Goal: Information Seeking & Learning: Get advice/opinions

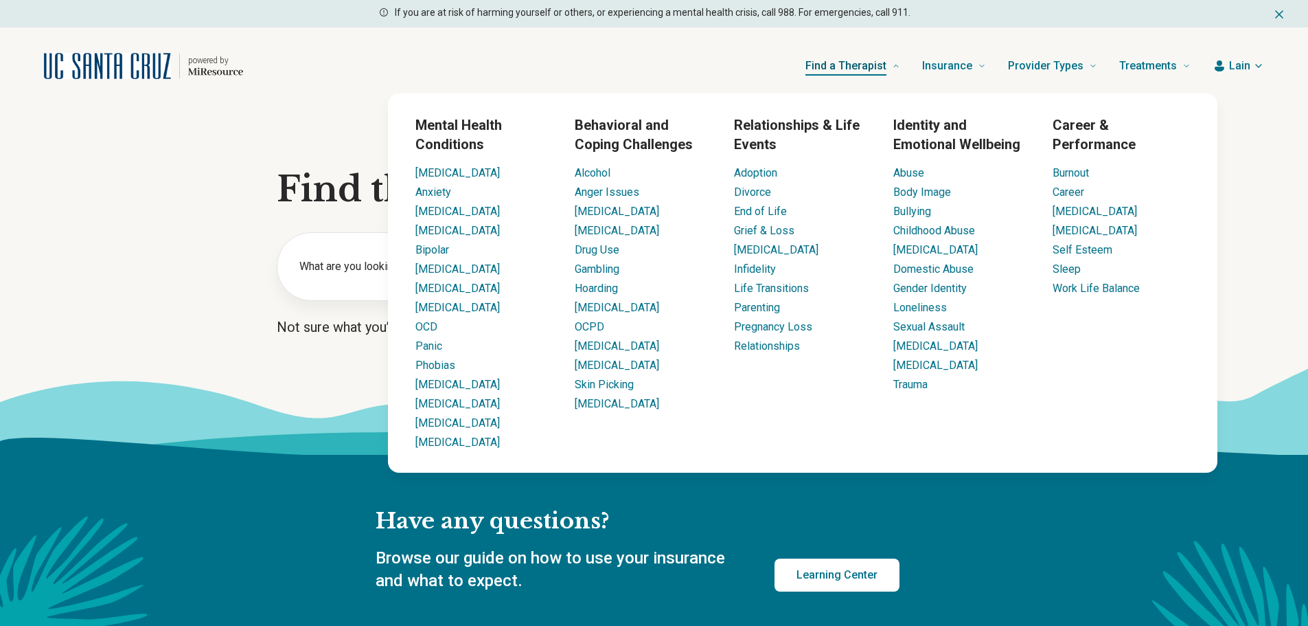
click at [848, 65] on span "Find a Therapist" at bounding box center [845, 65] width 81 height 19
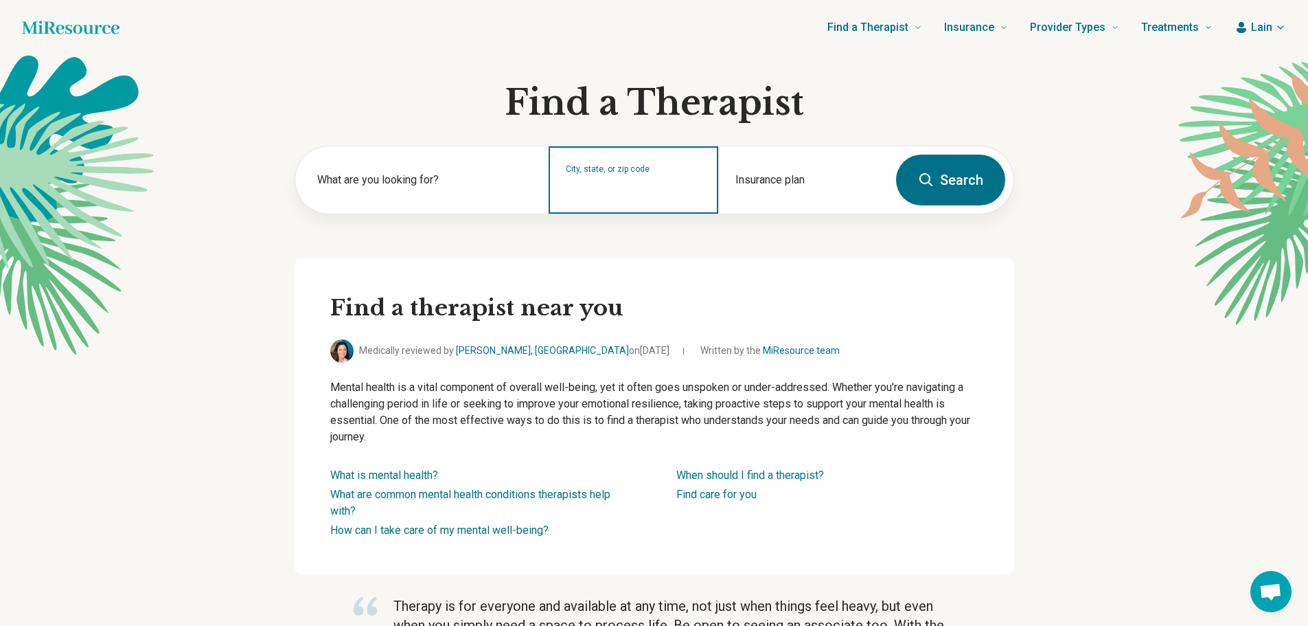
click at [597, 190] on input "City, state, or zip code" at bounding box center [634, 189] width 136 height 16
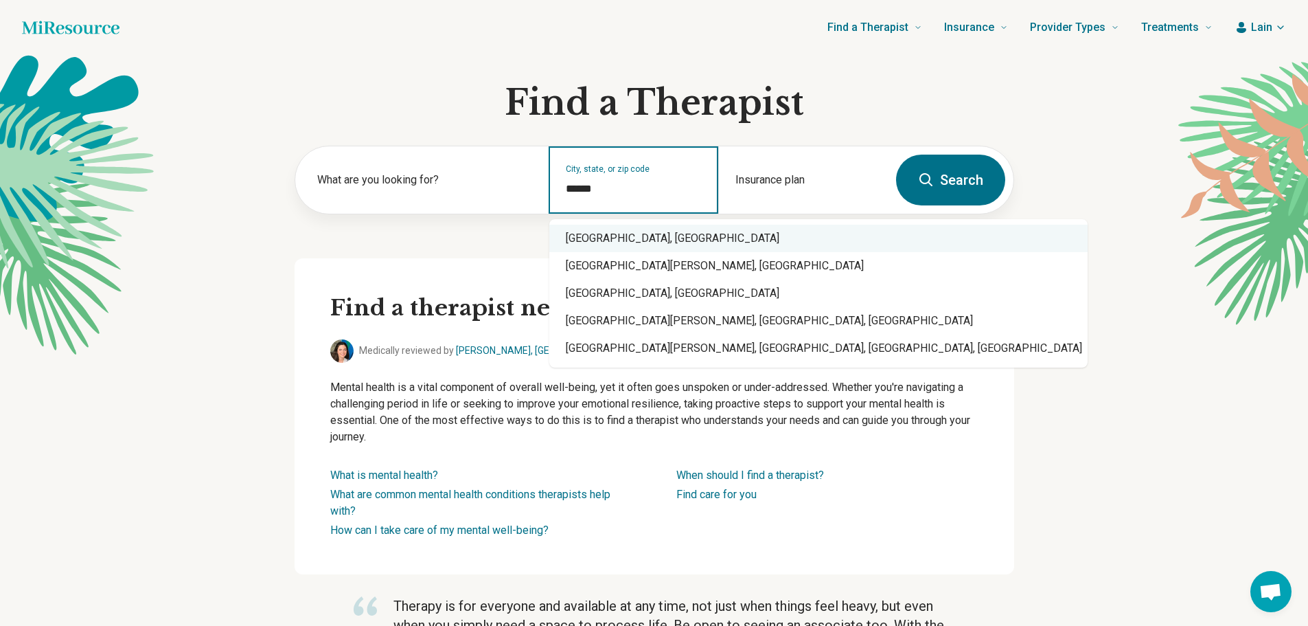
click at [608, 233] on div "[GEOGRAPHIC_DATA], [GEOGRAPHIC_DATA]" at bounding box center [818, 238] width 538 height 27
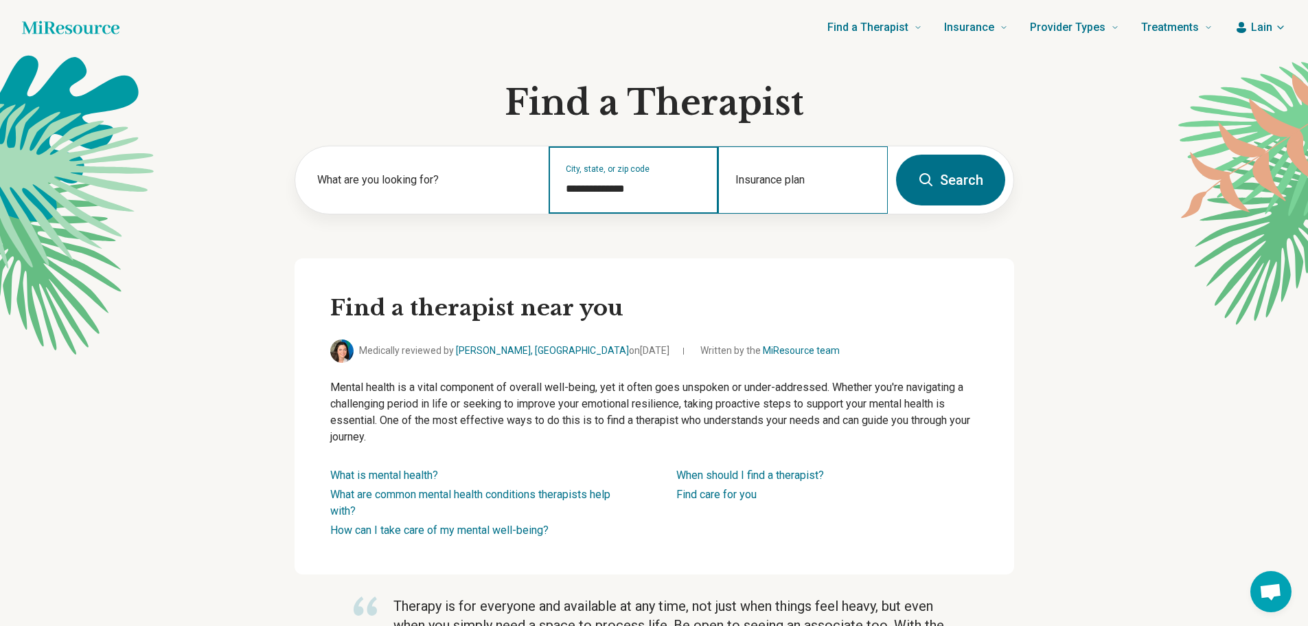
type input "**********"
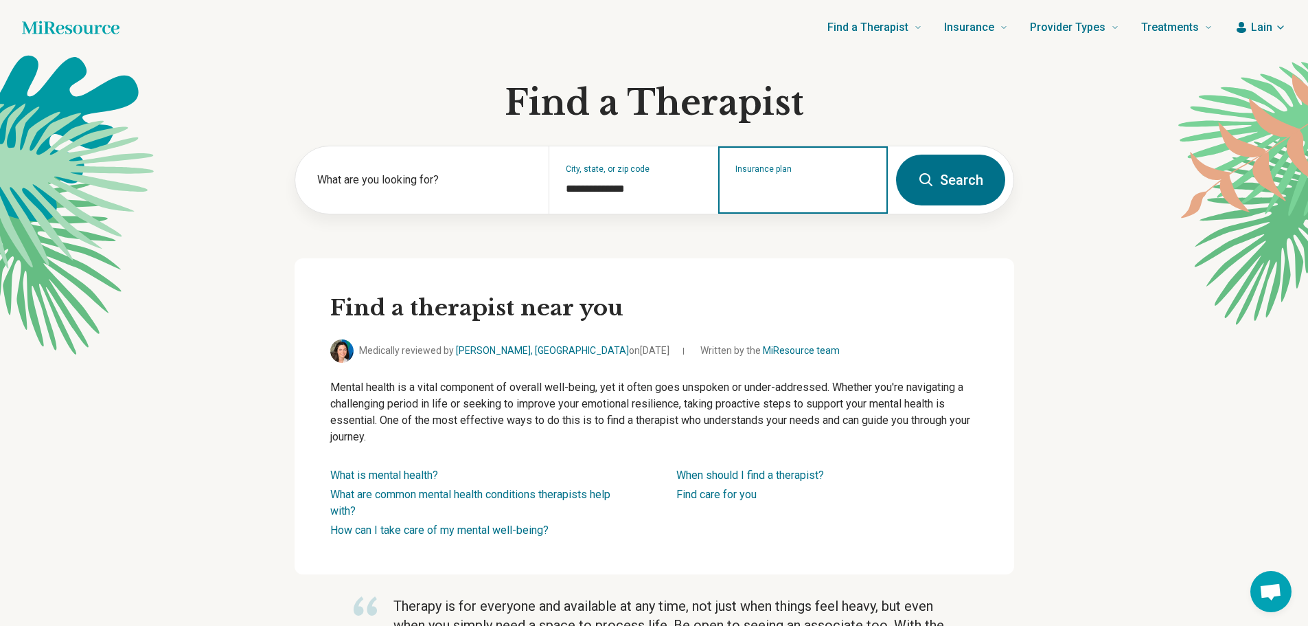
click at [755, 183] on input "Insurance plan" at bounding box center [803, 189] width 136 height 16
type input "*****"
click at [761, 238] on div "Cigna" at bounding box center [765, 238] width 90 height 27
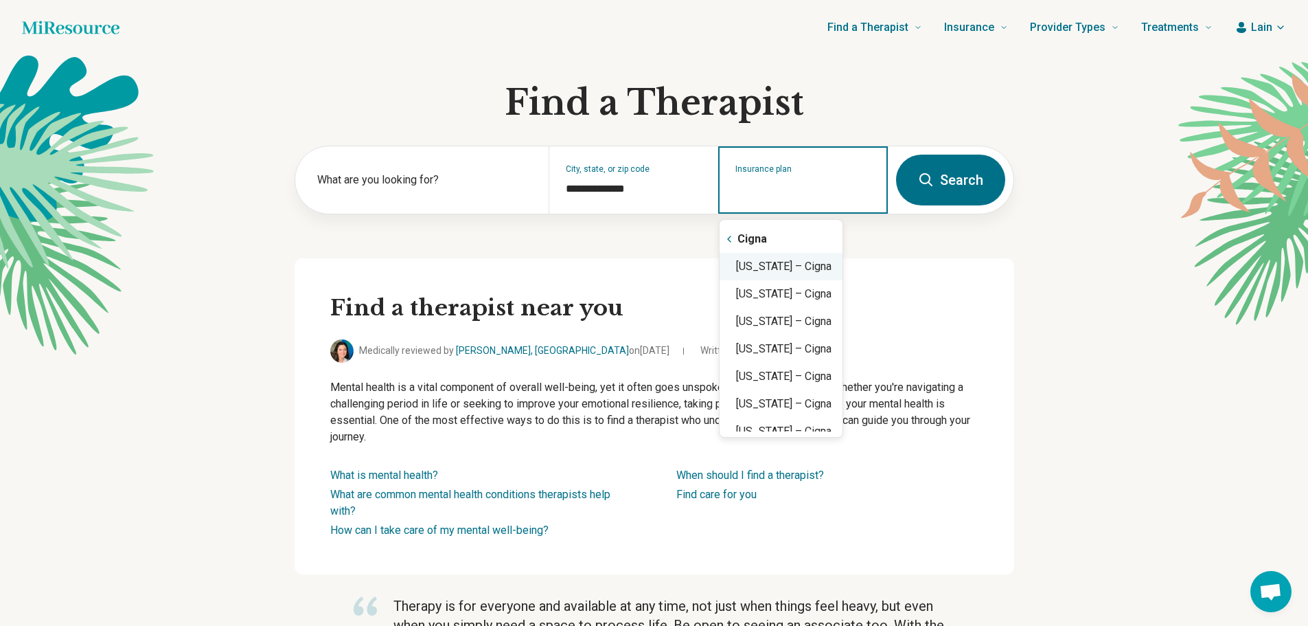
click at [773, 275] on div "[US_STATE] – Cigna" at bounding box center [781, 266] width 123 height 27
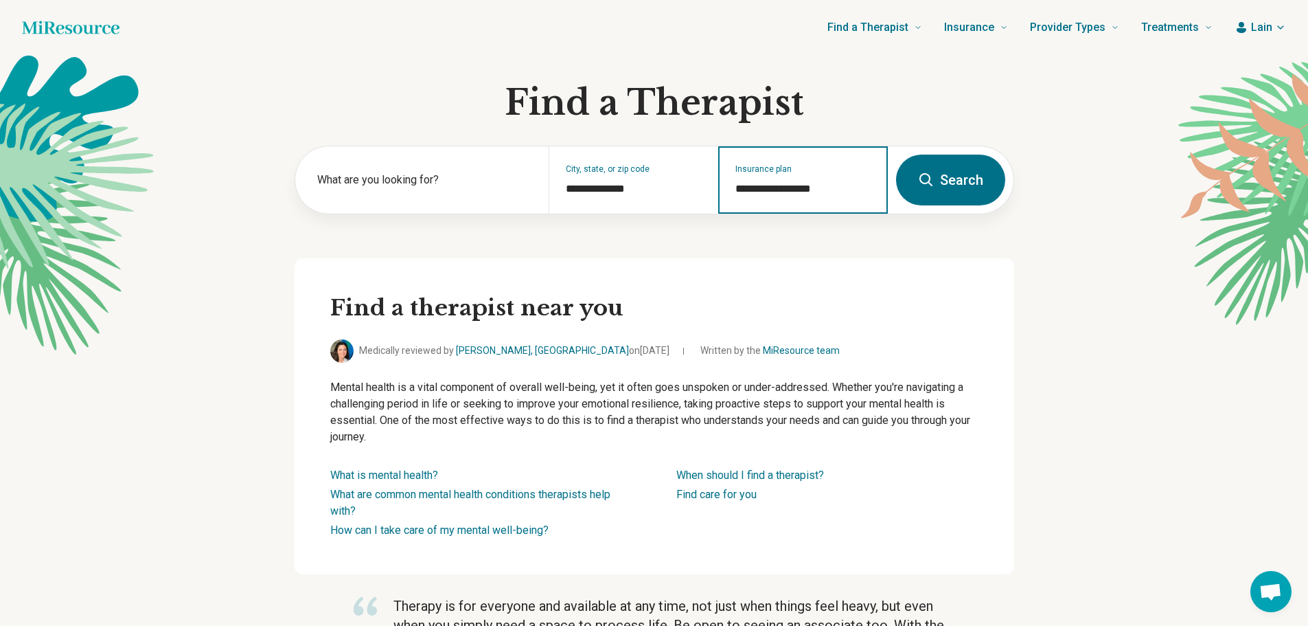
type input "**********"
click at [941, 187] on button "Search" at bounding box center [950, 180] width 109 height 51
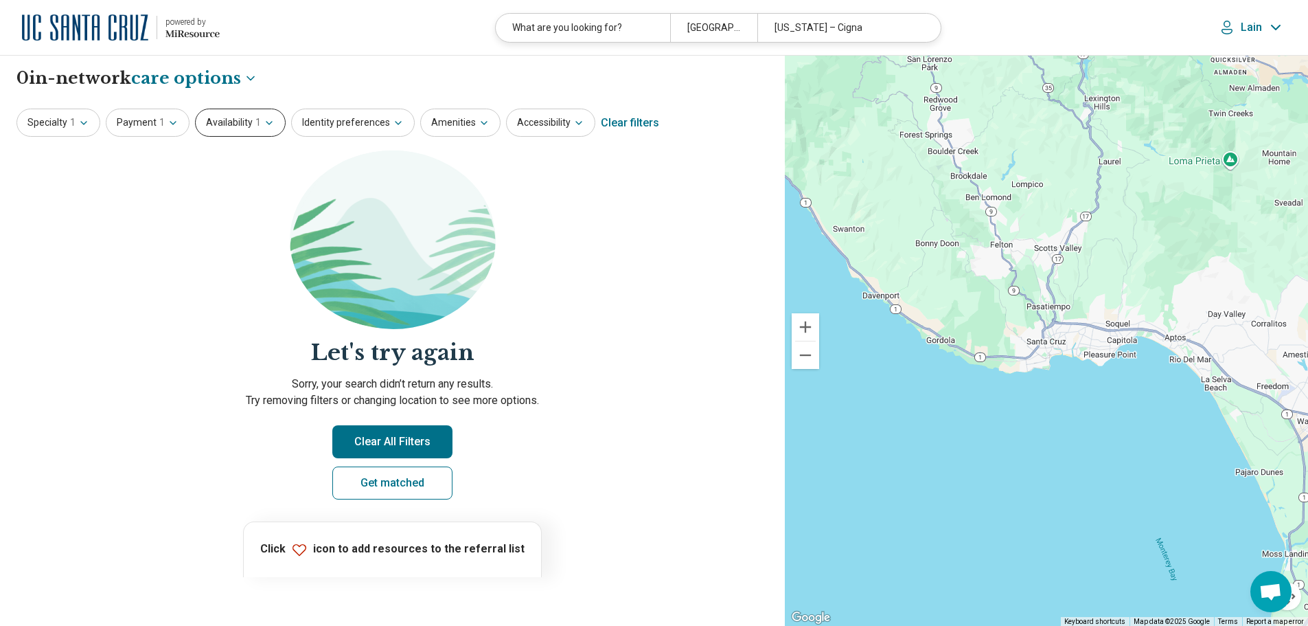
click at [241, 121] on button "Availability 1" at bounding box center [240, 122] width 91 height 28
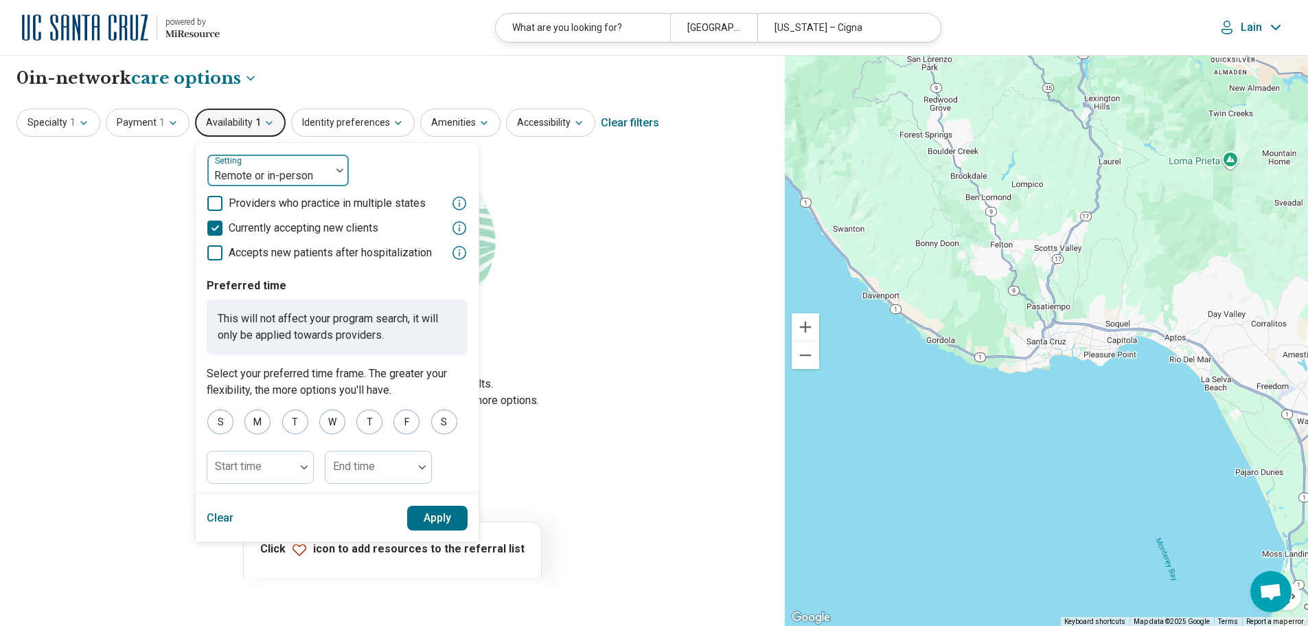
click at [260, 160] on div "Remote or in-person" at bounding box center [269, 170] width 124 height 30
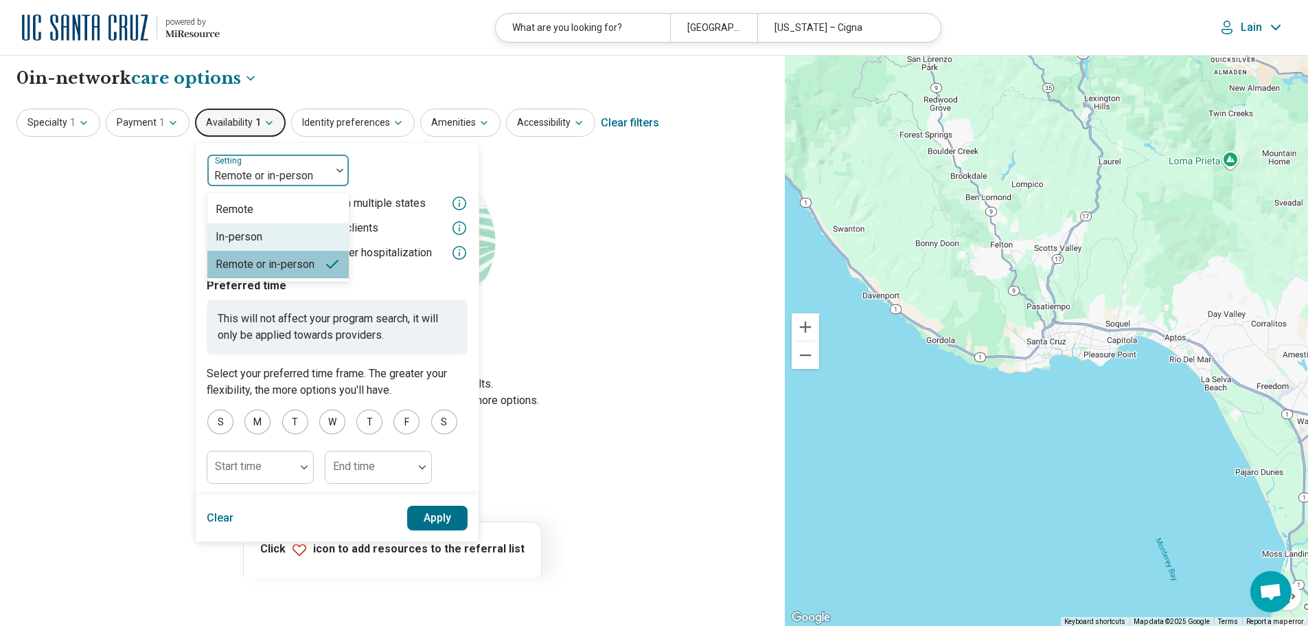
click at [242, 244] on div "In-person" at bounding box center [239, 237] width 47 height 16
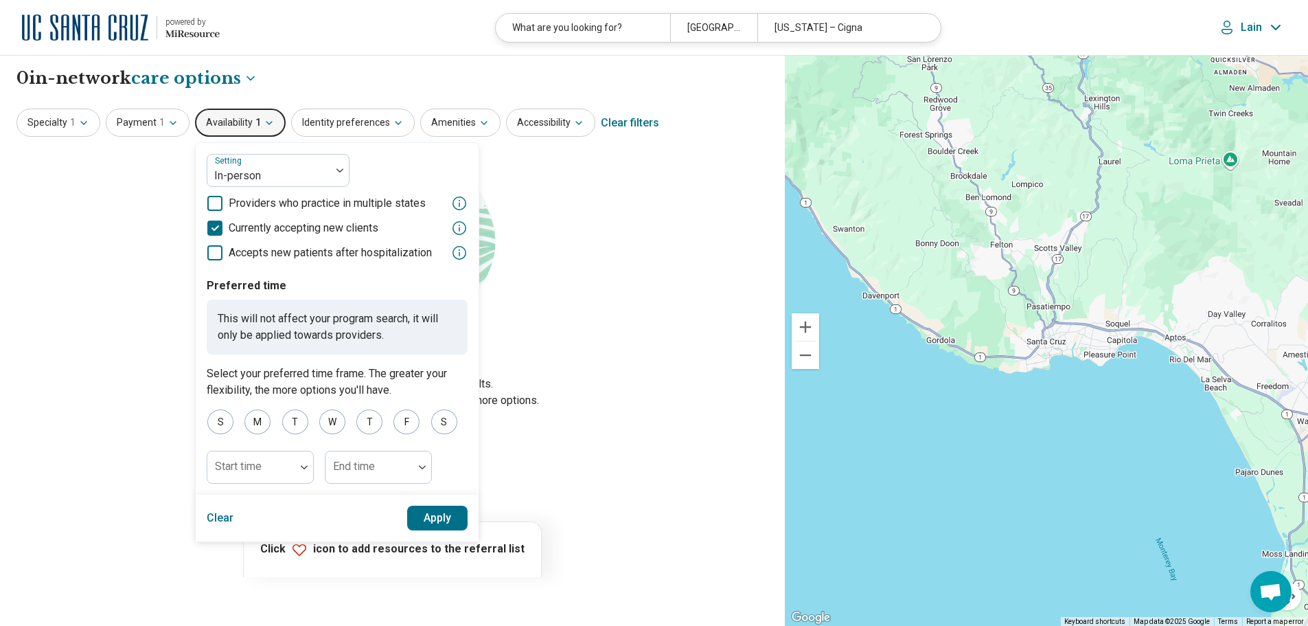
click at [434, 521] on button "Apply" at bounding box center [437, 517] width 61 height 25
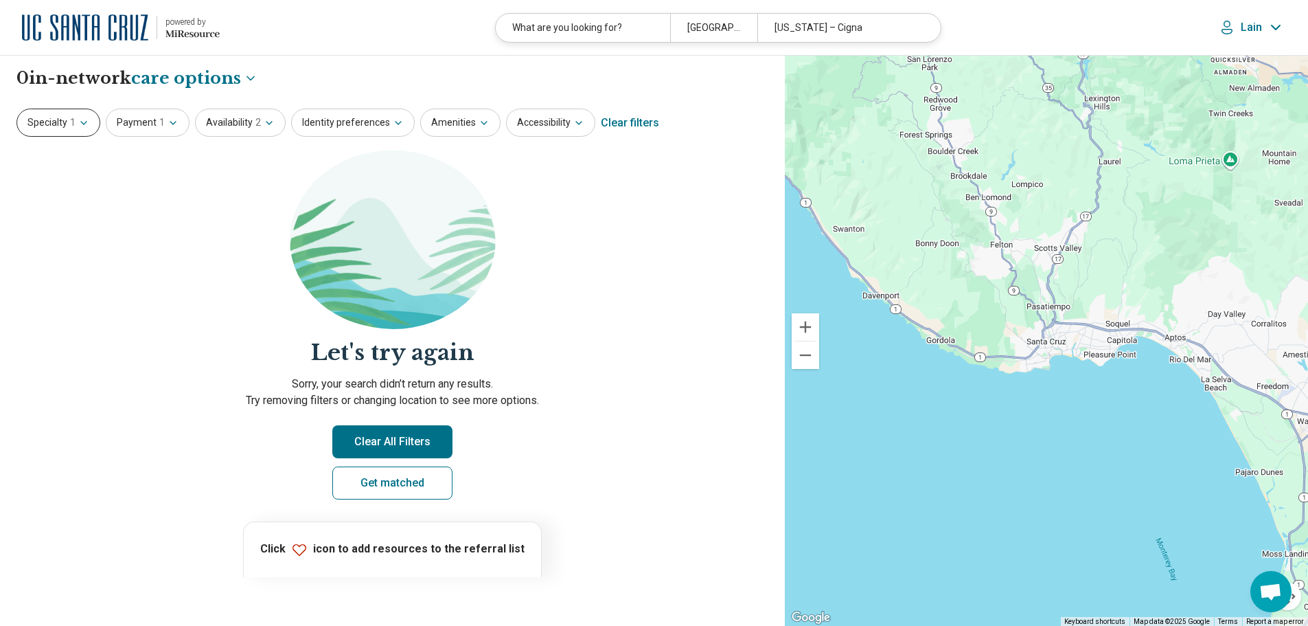
click at [71, 126] on span "1" at bounding box center [72, 122] width 5 height 14
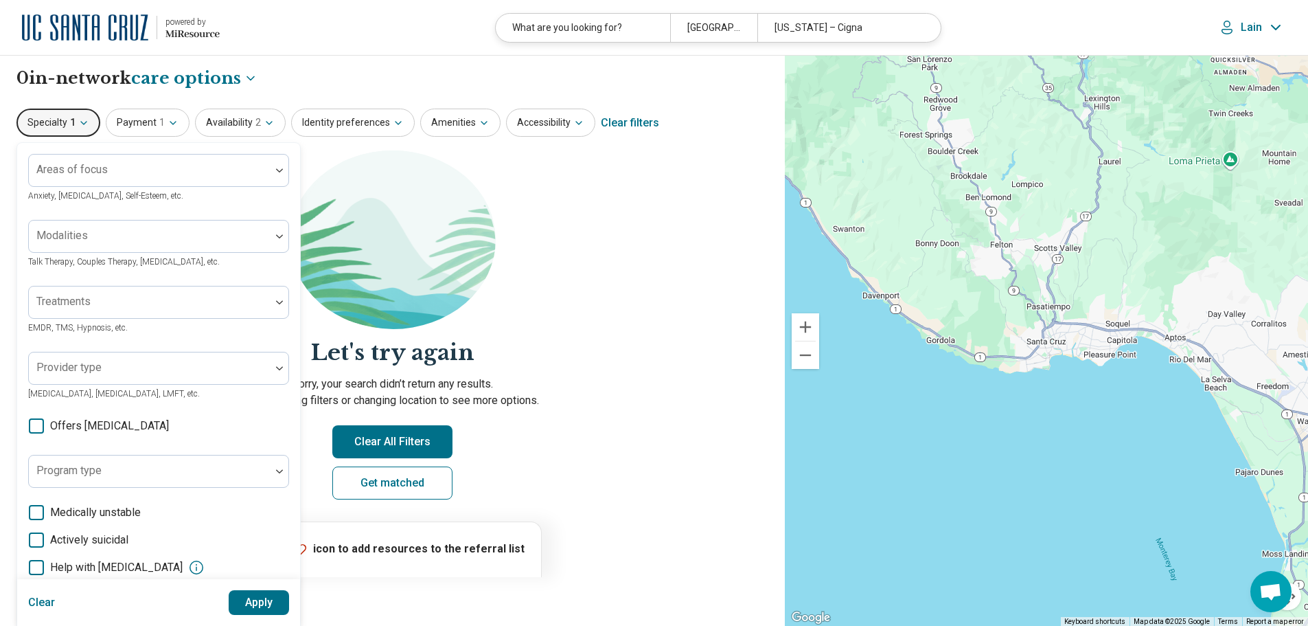
click at [42, 602] on button "Clear" at bounding box center [41, 602] width 27 height 25
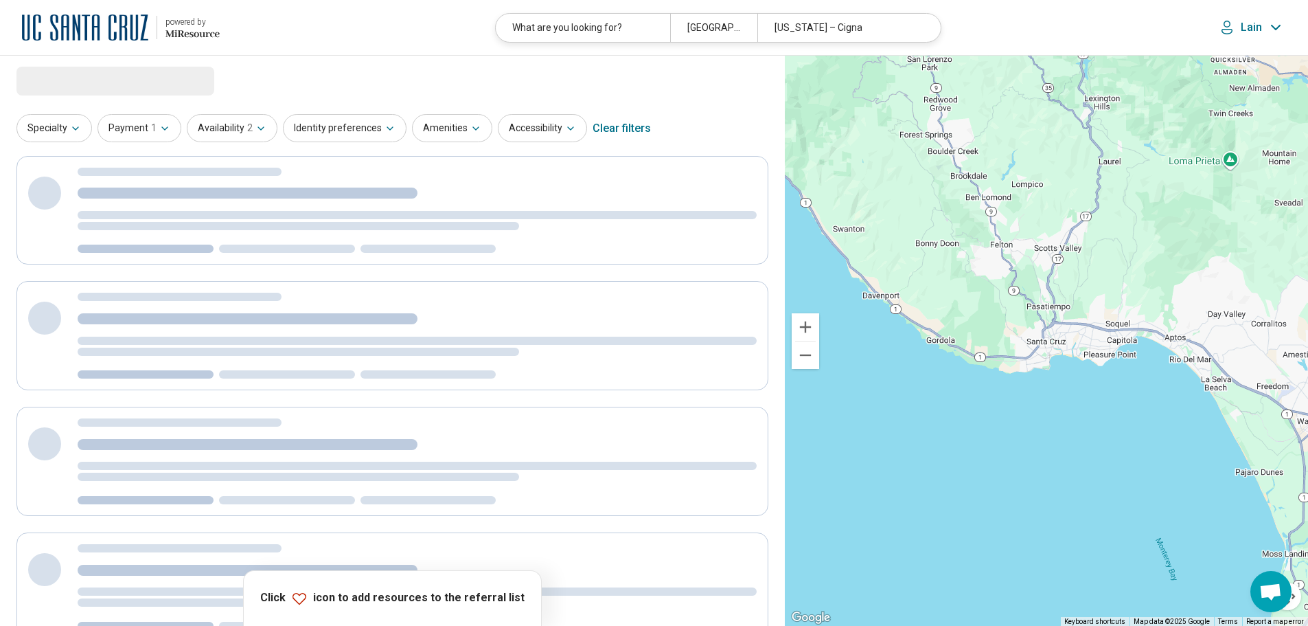
select select "***"
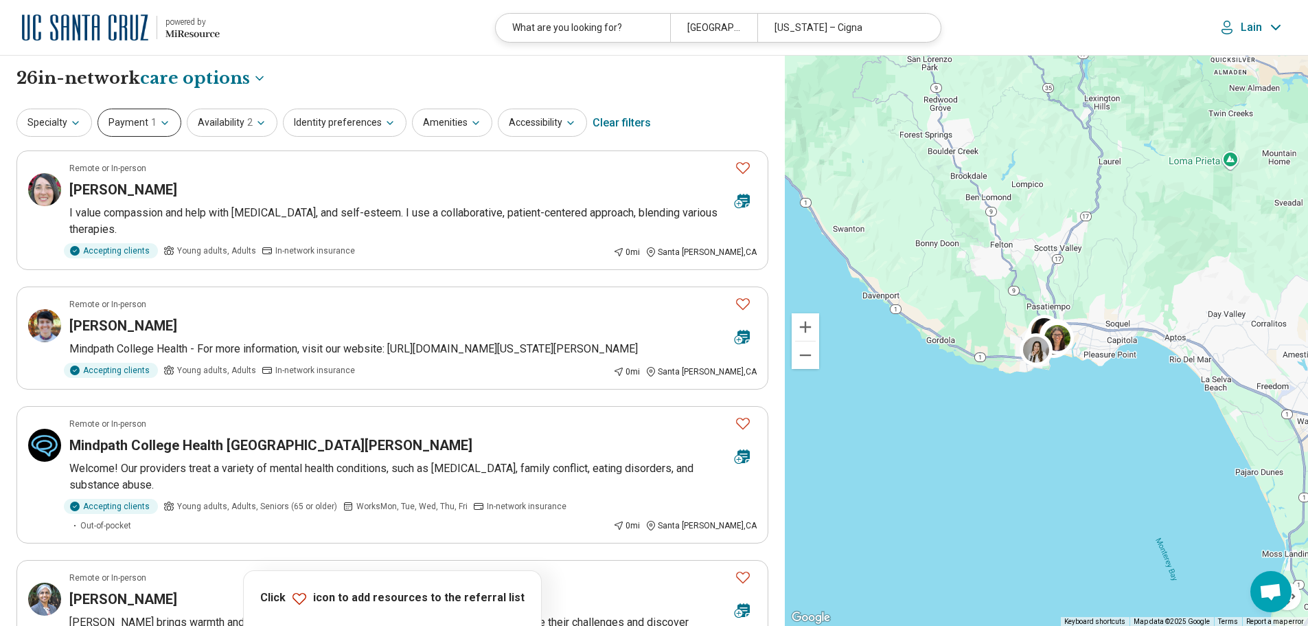
click at [151, 124] on span "1" at bounding box center [153, 122] width 5 height 14
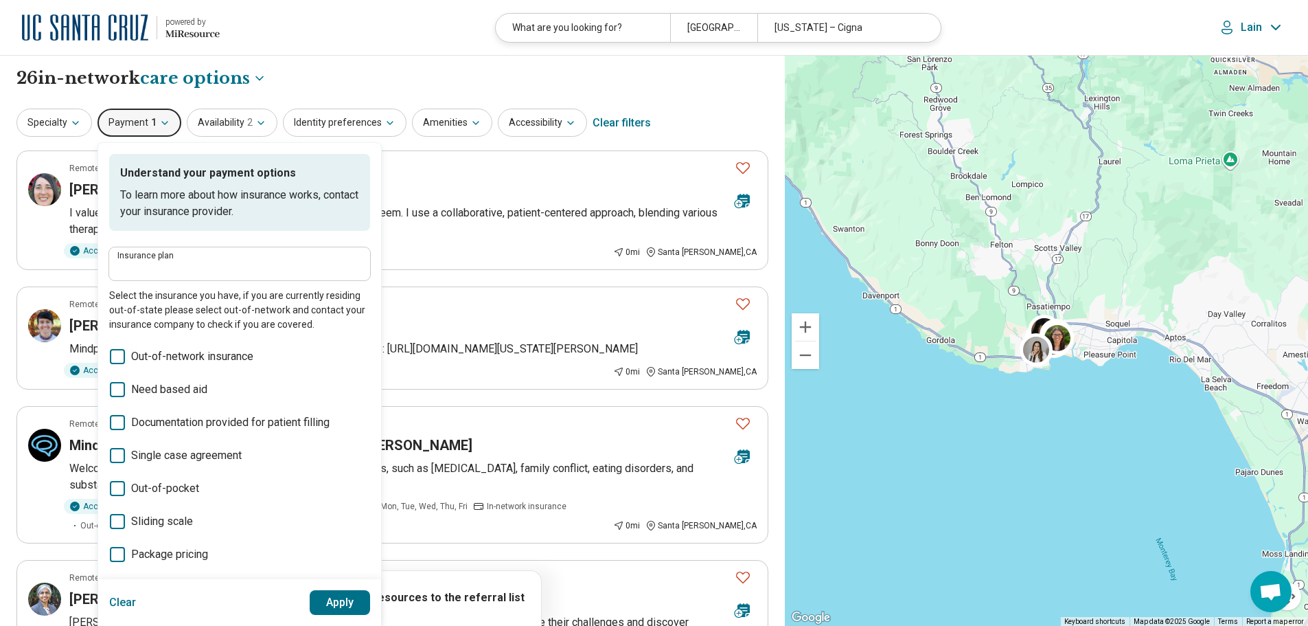
type input "**********"
click at [232, 122] on button "Availability 2" at bounding box center [232, 122] width 91 height 28
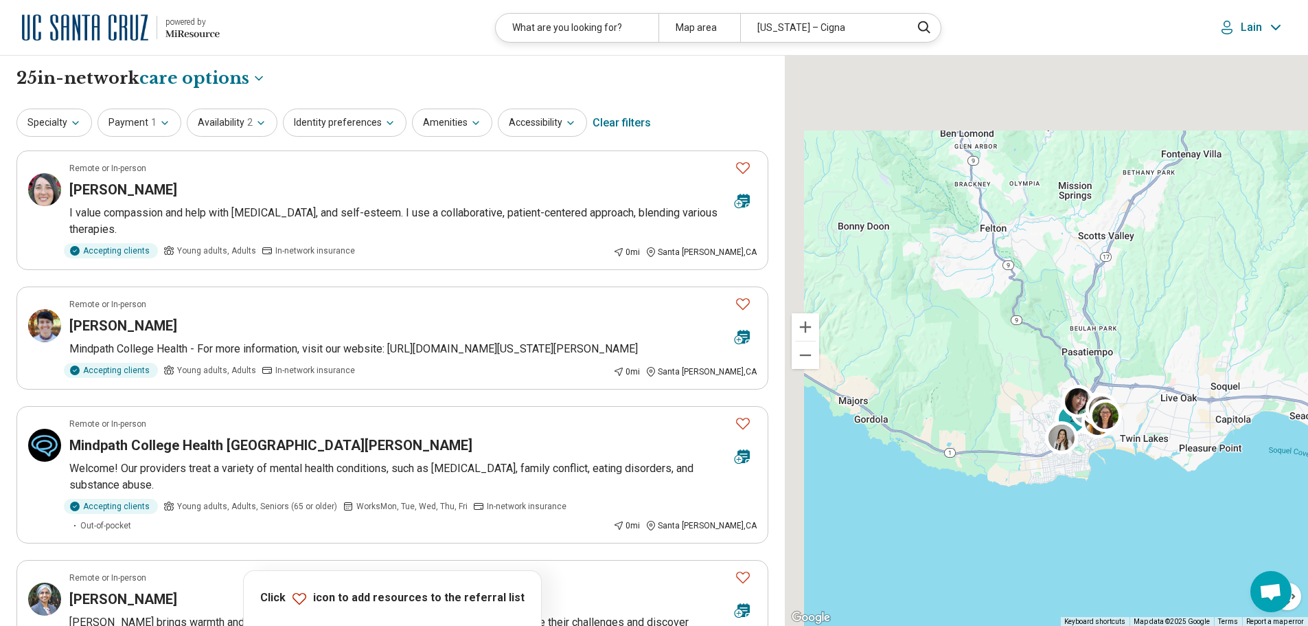
drag, startPoint x: 1064, startPoint y: 363, endPoint x: 1153, endPoint y: 564, distance: 219.5
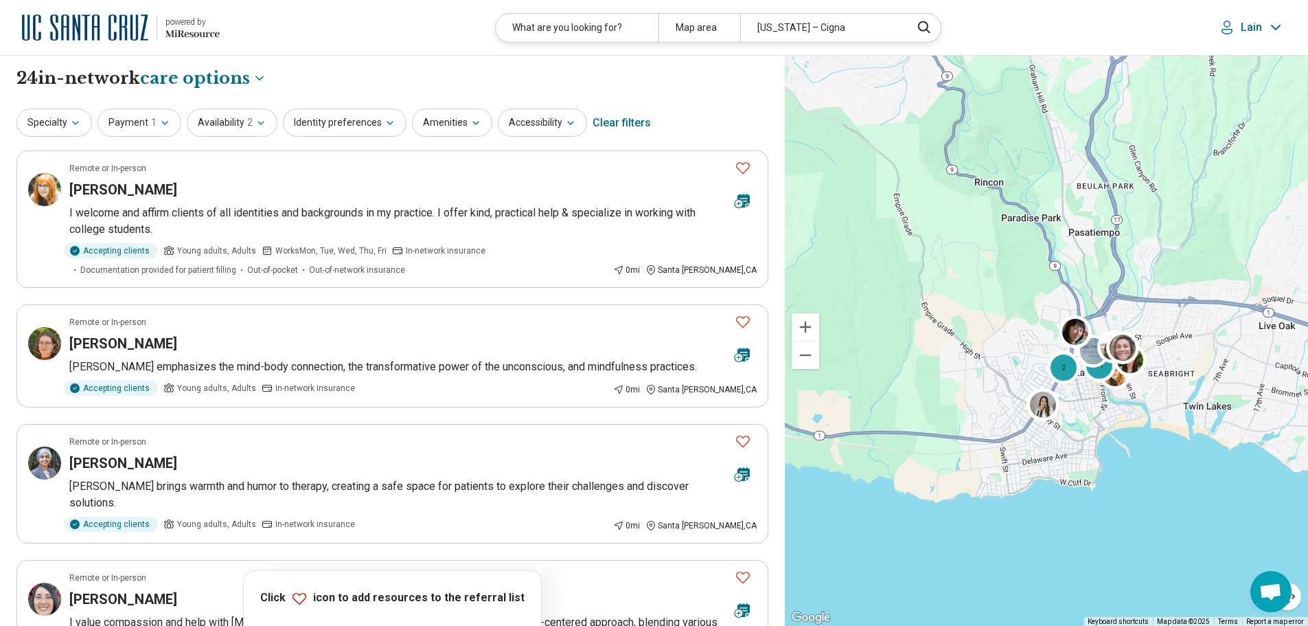
drag, startPoint x: 1046, startPoint y: 422, endPoint x: 1106, endPoint y: 507, distance: 104.0
click at [1106, 507] on div "11 2" at bounding box center [1046, 341] width 523 height 571
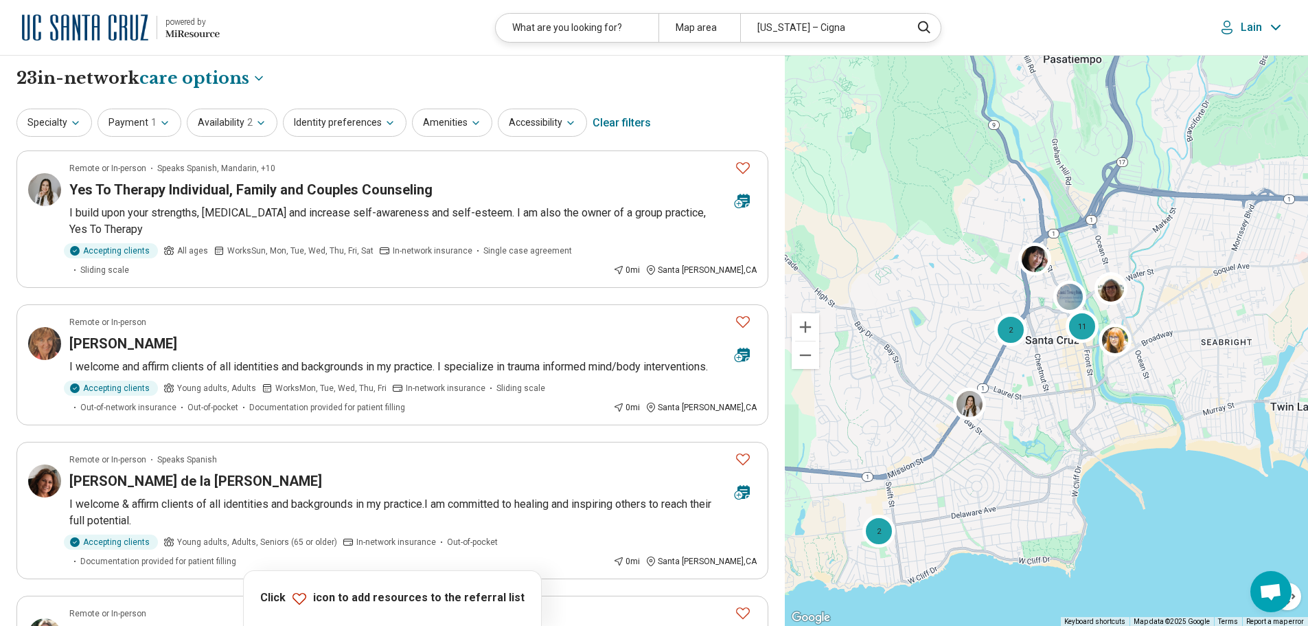
drag, startPoint x: 1077, startPoint y: 488, endPoint x: 1030, endPoint y: 597, distance: 119.0
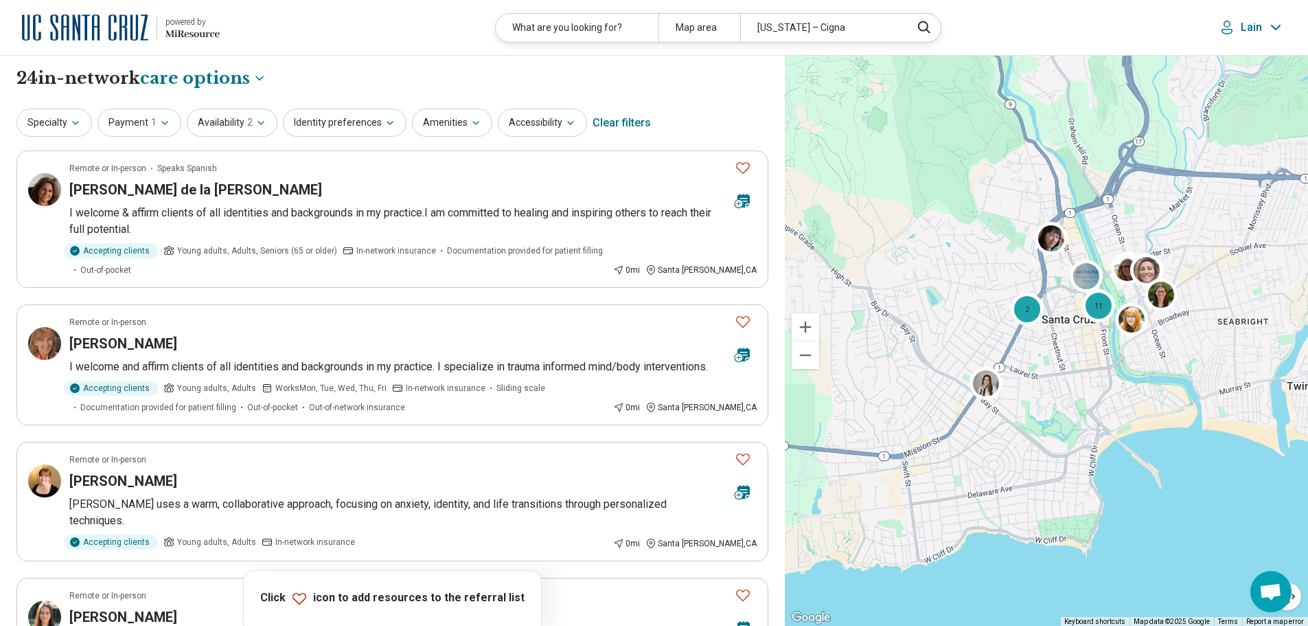
drag, startPoint x: 927, startPoint y: 593, endPoint x: 946, endPoint y: 569, distance: 29.8
click at [946, 569] on div "2 11" at bounding box center [1046, 341] width 523 height 571
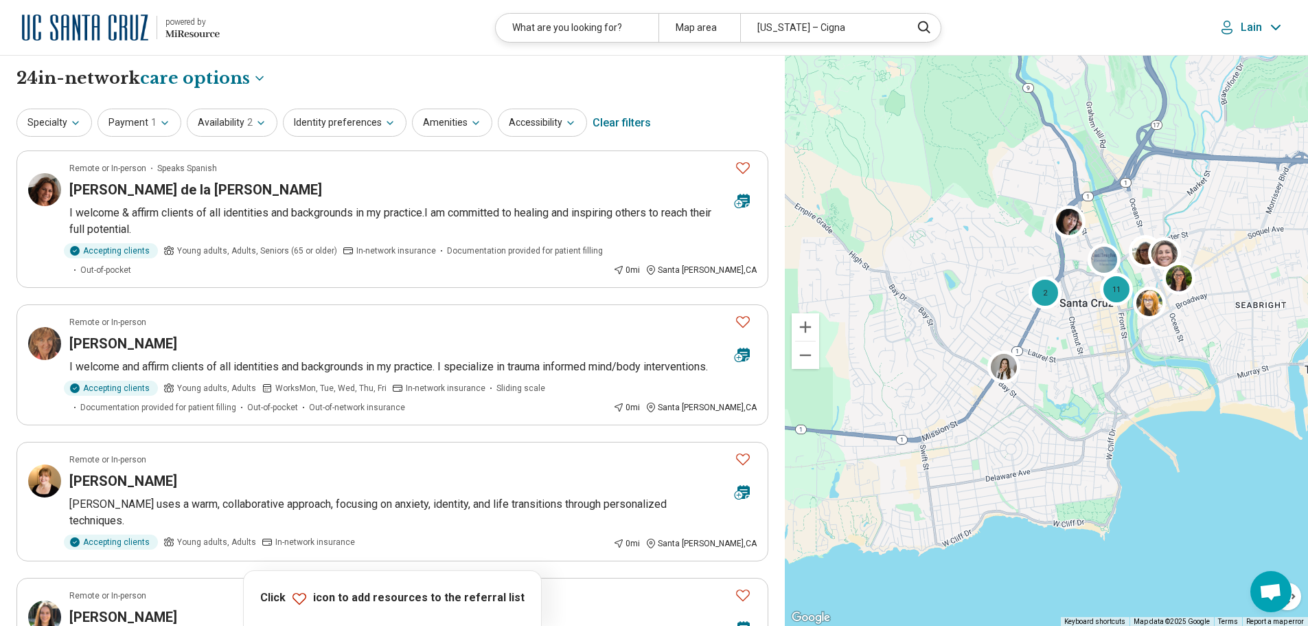
drag, startPoint x: 947, startPoint y: 568, endPoint x: 971, endPoint y: 546, distance: 32.6
click at [971, 546] on div "2 11" at bounding box center [1046, 341] width 523 height 571
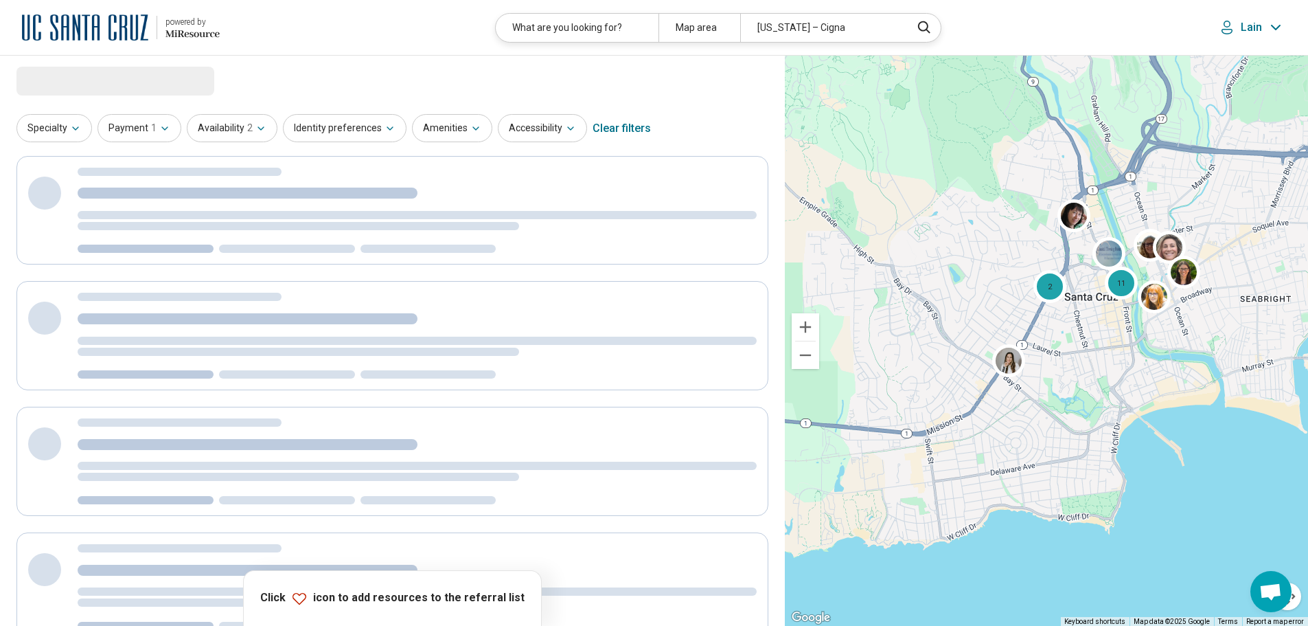
select select "***"
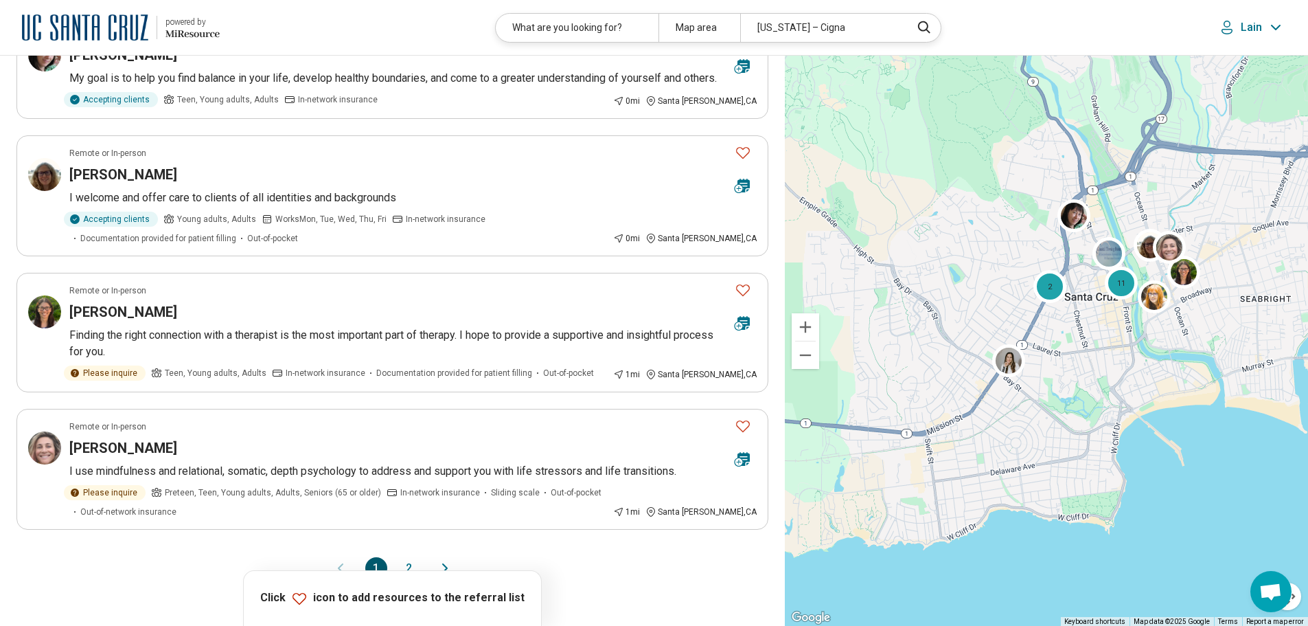
scroll to position [2403, 0]
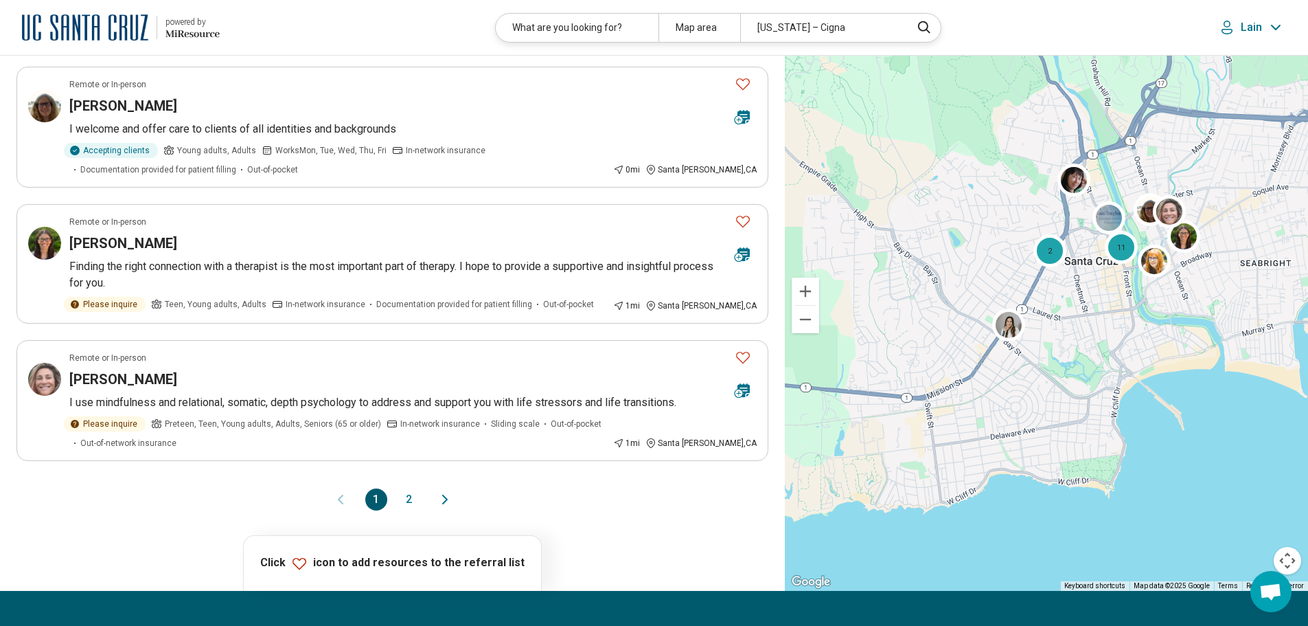
click at [404, 488] on button "2" at bounding box center [409, 499] width 22 height 22
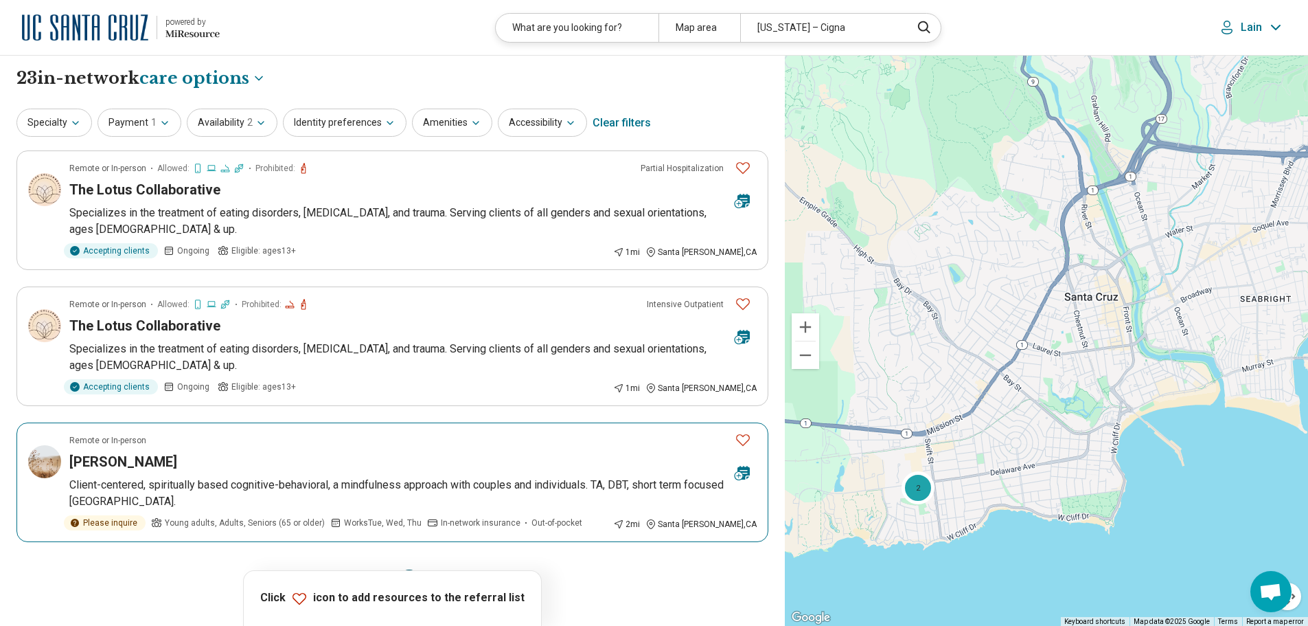
scroll to position [137, 0]
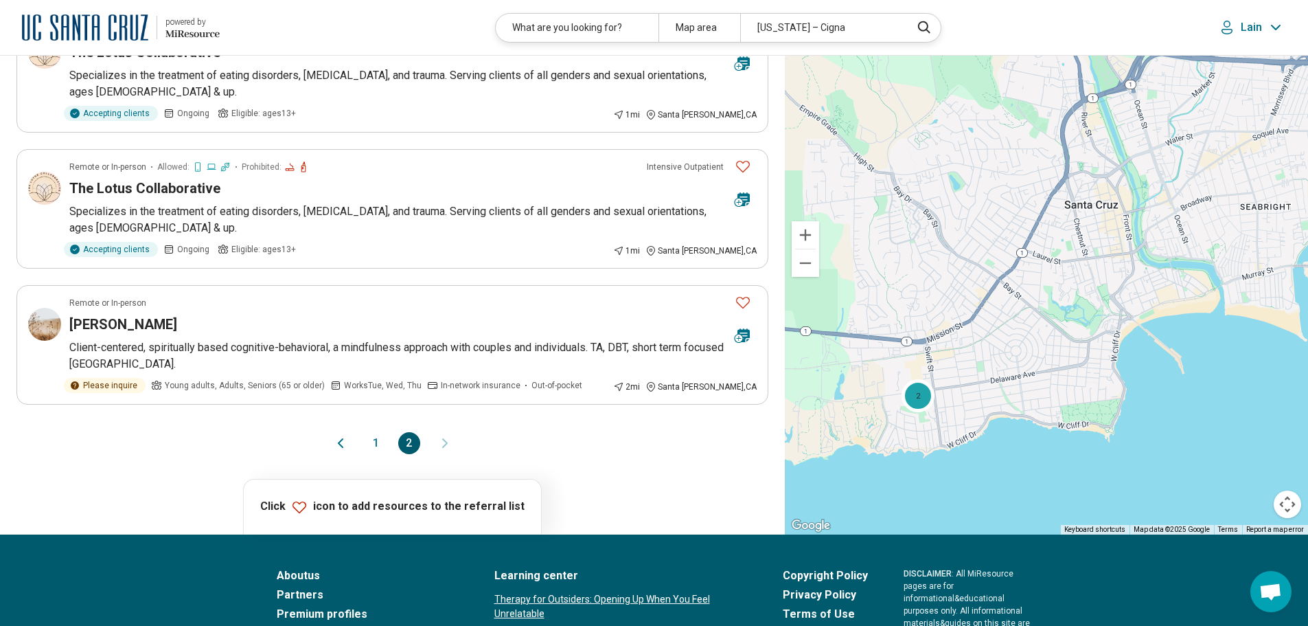
click at [376, 442] on button "1" at bounding box center [376, 443] width 22 height 22
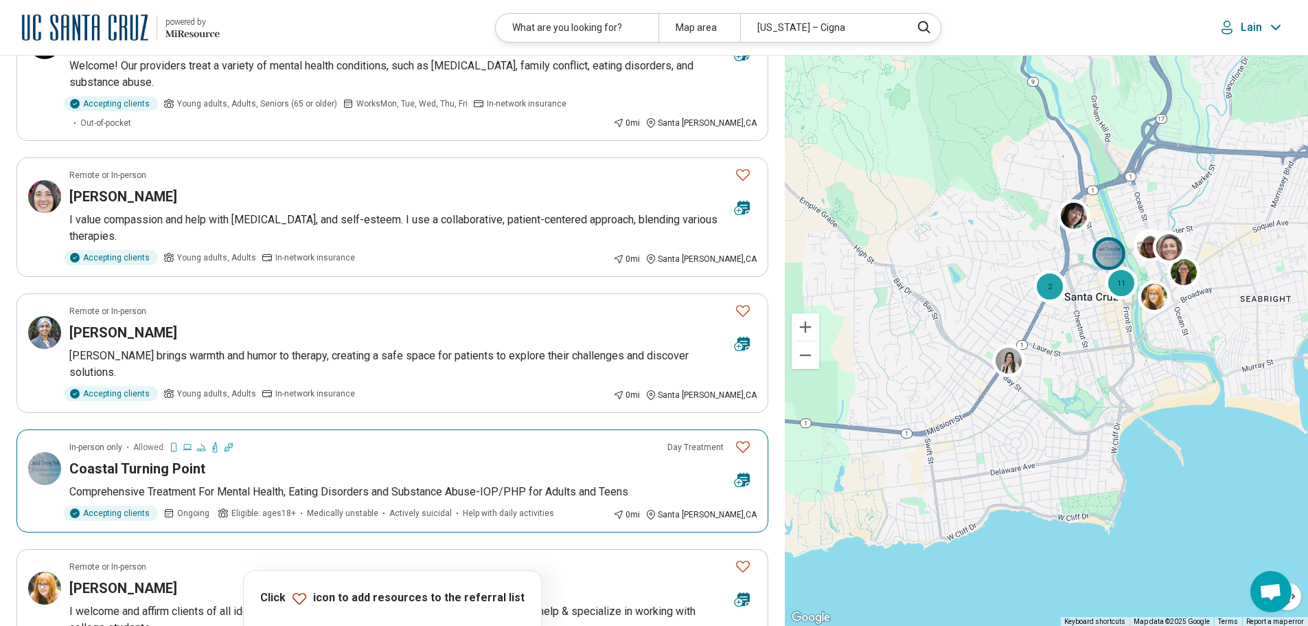
scroll to position [1854, 0]
